Goal: Navigation & Orientation: Find specific page/section

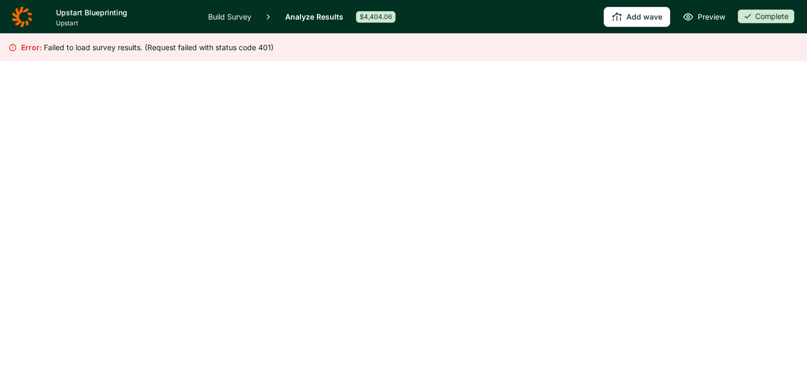
click at [20, 18] on icon at bounding box center [22, 16] width 21 height 21
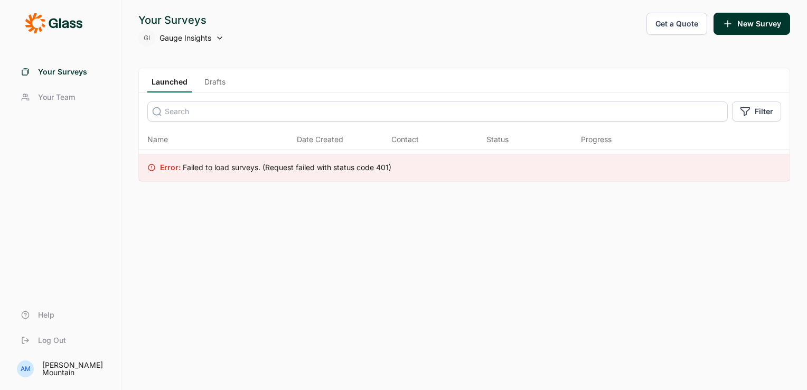
click at [55, 341] on span "Log Out" at bounding box center [52, 340] width 28 height 11
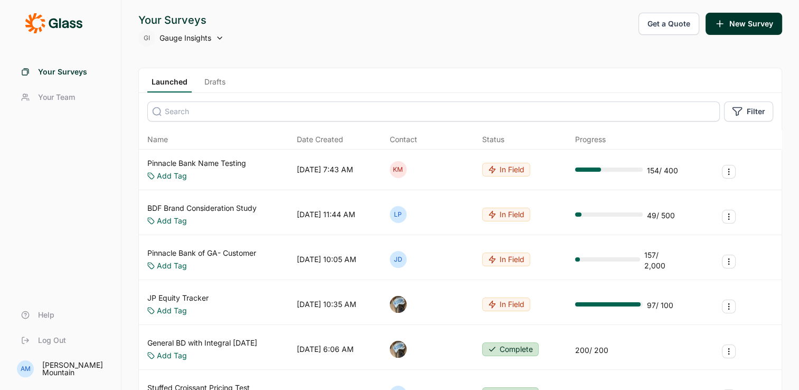
click at [213, 81] on link "Drafts" at bounding box center [215, 85] width 30 height 16
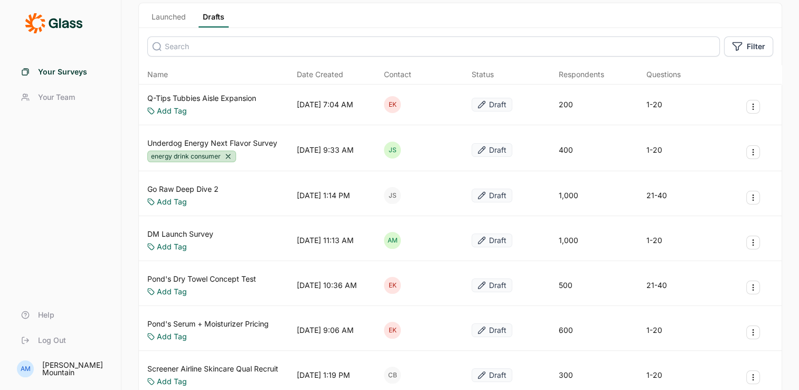
scroll to position [66, 0]
